Goal: Task Accomplishment & Management: Complete application form

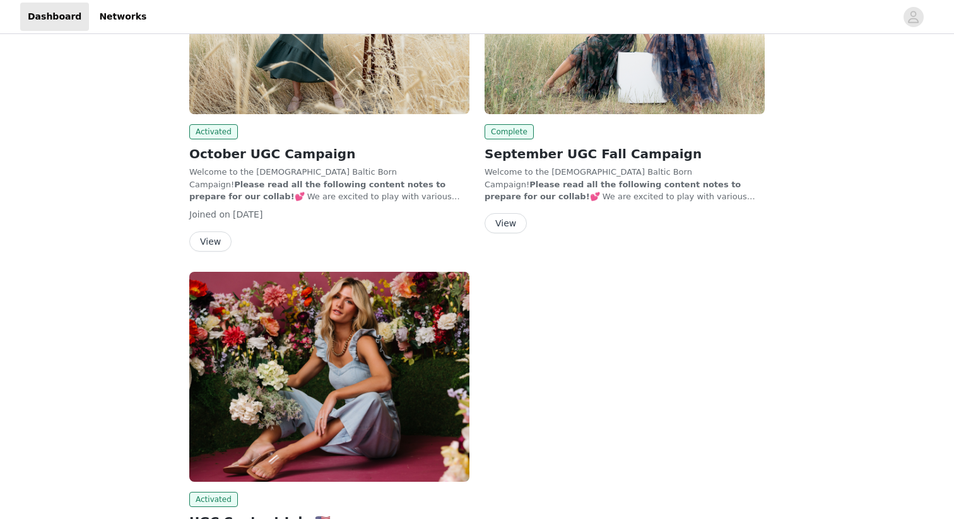
scroll to position [214, 0]
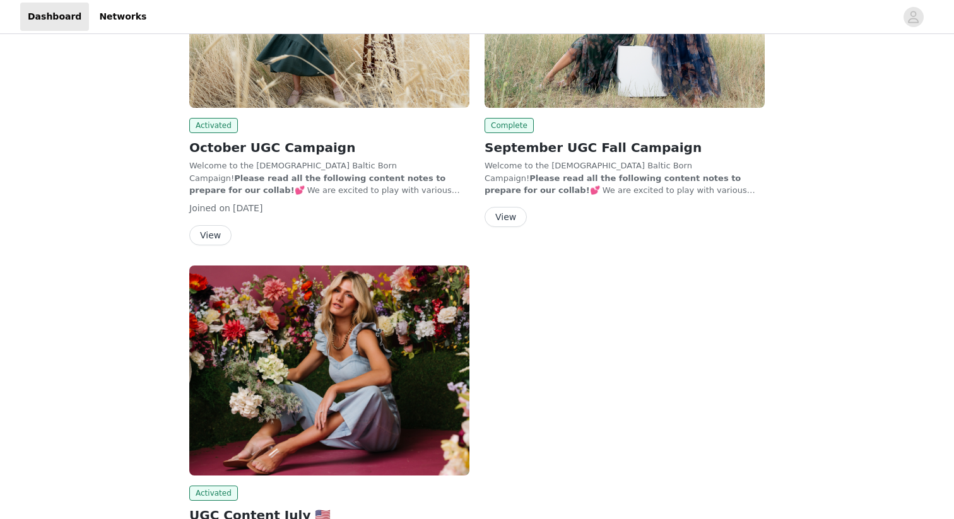
click at [205, 236] on button "View" at bounding box center [210, 235] width 42 height 20
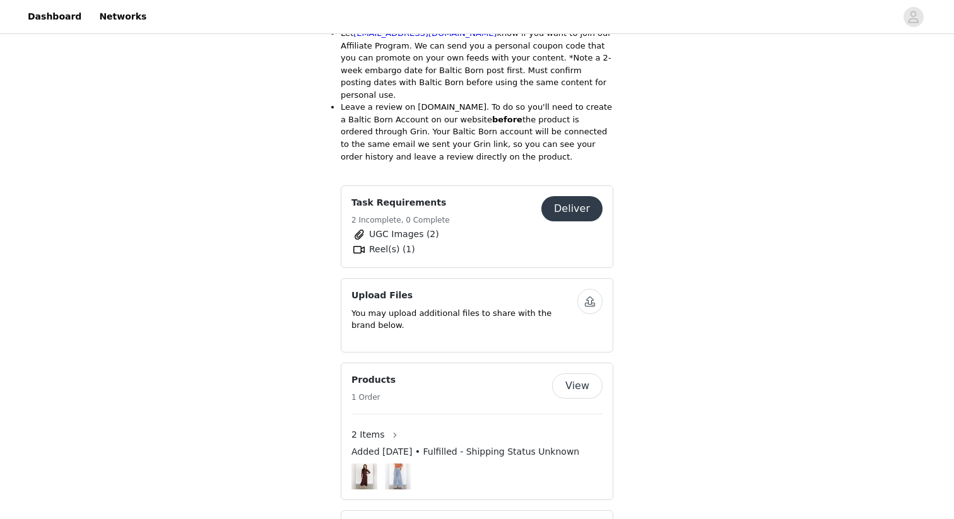
scroll to position [1359, 0]
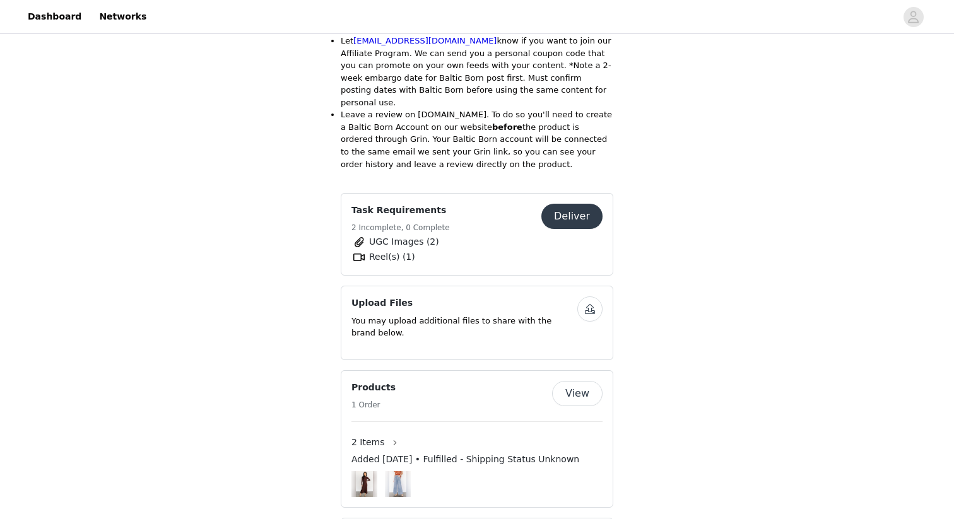
click at [583, 204] on button "Deliver" at bounding box center [571, 216] width 61 height 25
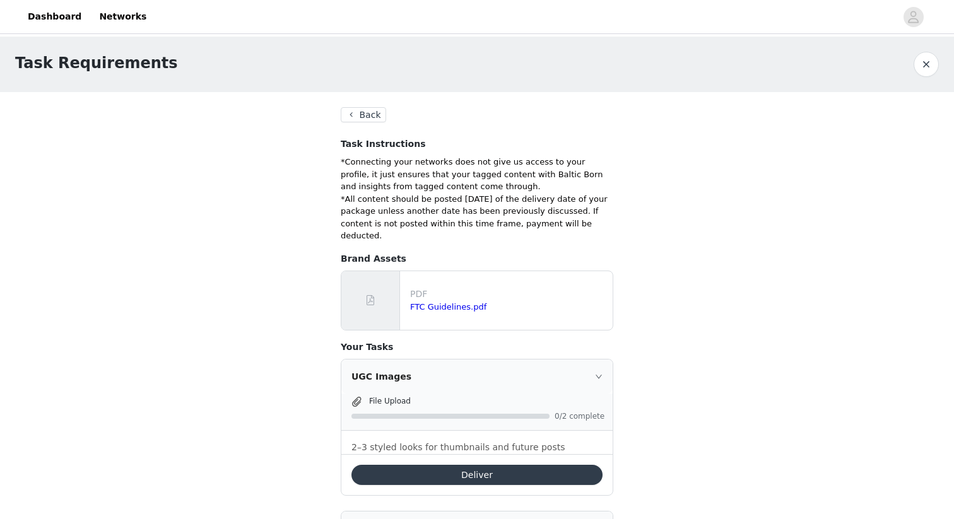
click at [469, 465] on button "Deliver" at bounding box center [476, 475] width 251 height 20
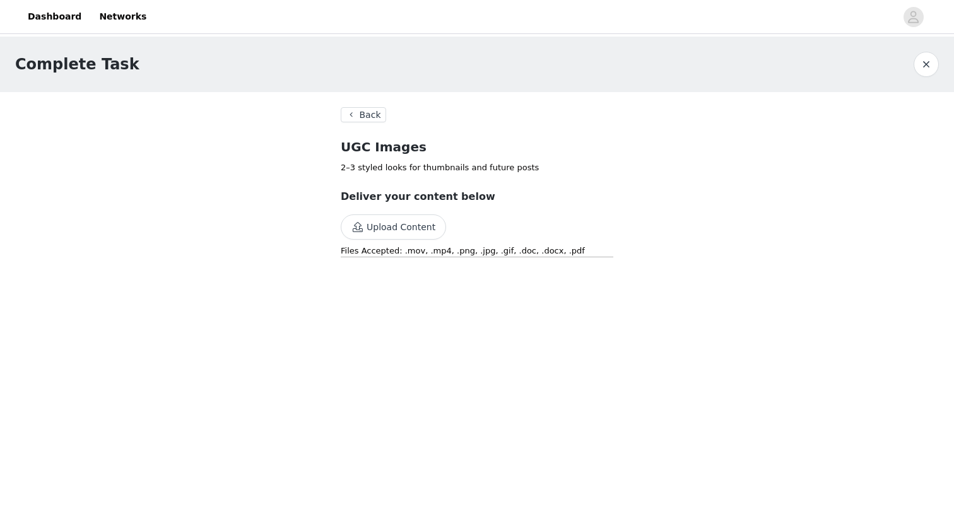
click at [396, 231] on button "Upload Content" at bounding box center [393, 227] width 105 height 25
click at [406, 227] on button "Upload Content" at bounding box center [393, 227] width 105 height 25
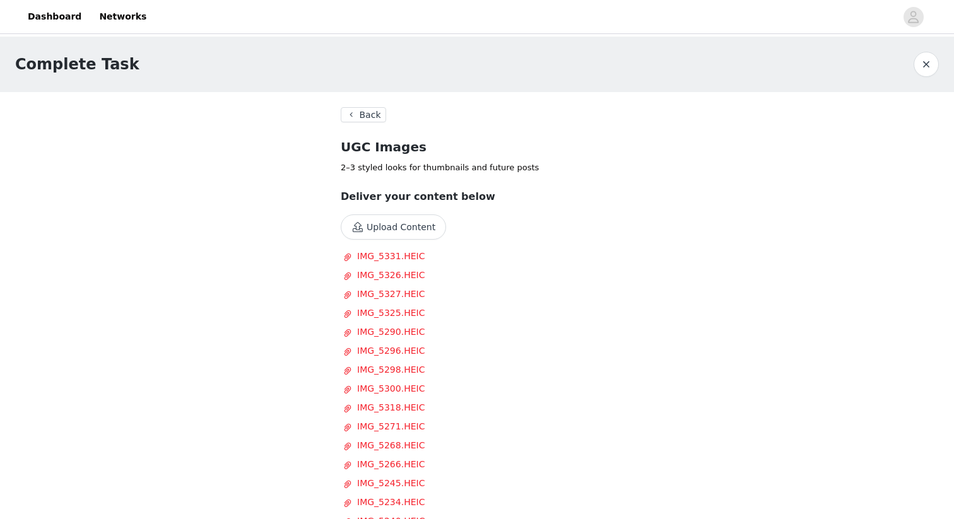
click at [360, 113] on button "Back" at bounding box center [363, 114] width 45 height 15
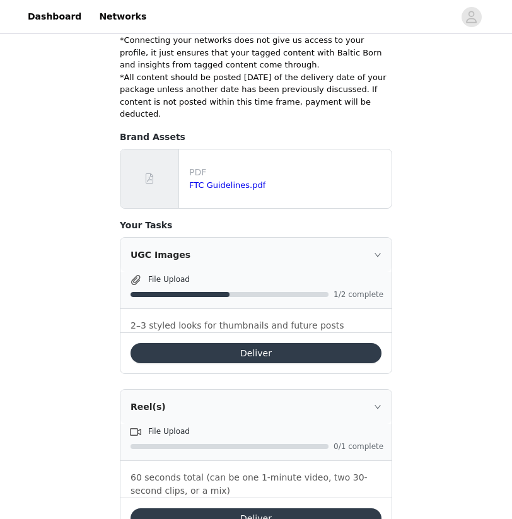
scroll to position [139, 0]
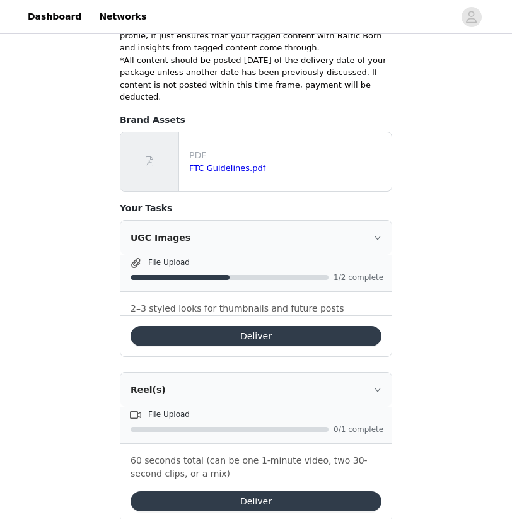
click at [281, 326] on button "Deliver" at bounding box center [256, 336] width 251 height 20
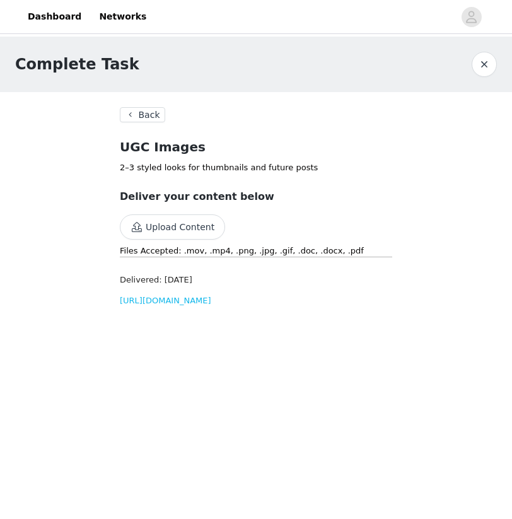
click at [183, 227] on button "Upload Content" at bounding box center [172, 227] width 105 height 25
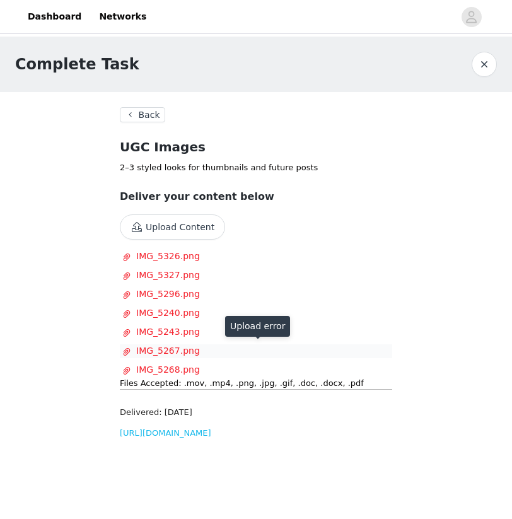
click at [309, 348] on span "IMG_5267.png" at bounding box center [253, 351] width 262 height 13
